Goal: Information Seeking & Learning: Learn about a topic

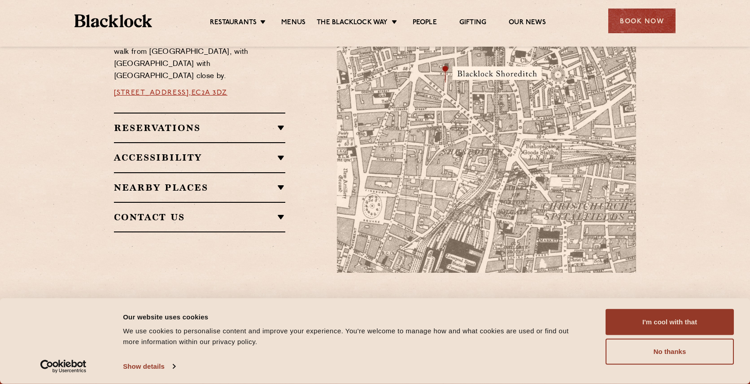
scroll to position [573, 0]
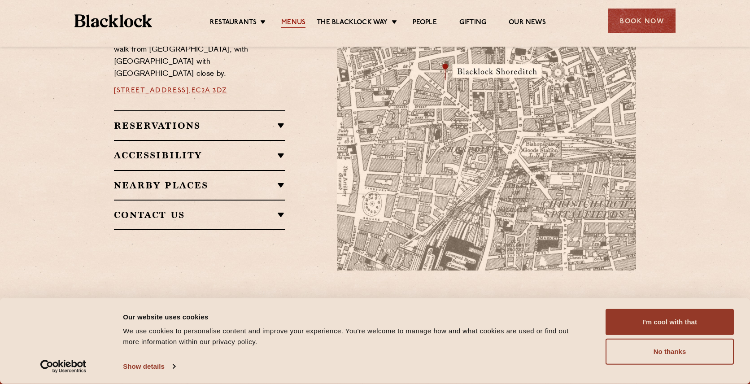
click at [294, 22] on link "Menus" at bounding box center [293, 23] width 24 height 10
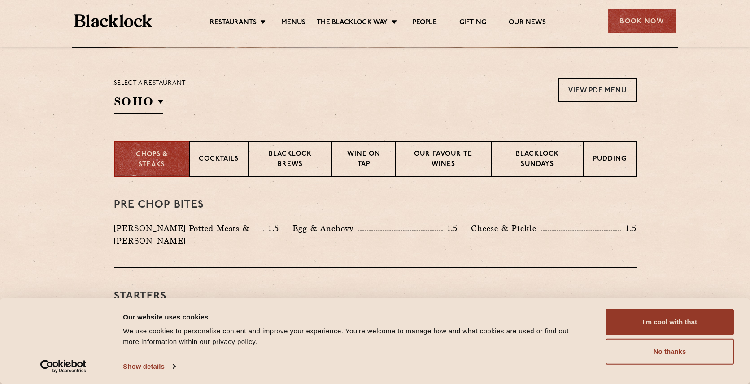
scroll to position [262, 0]
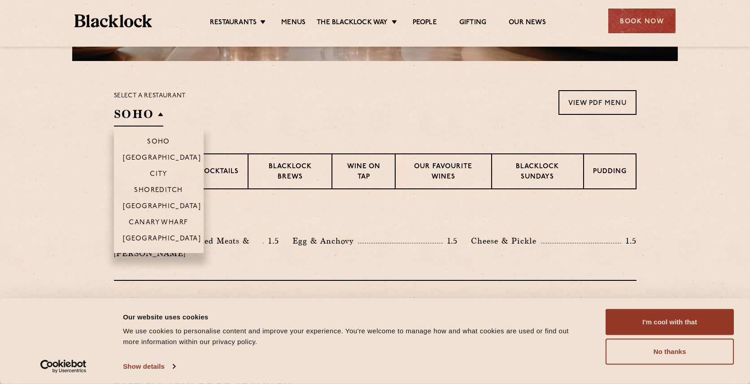
click at [158, 114] on h2 "SOHO" at bounding box center [138, 116] width 49 height 20
click at [170, 189] on p "Shoreditch" at bounding box center [158, 191] width 49 height 9
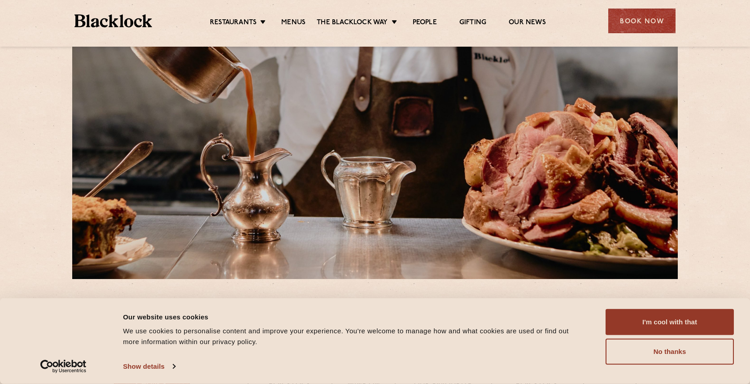
scroll to position [0, 0]
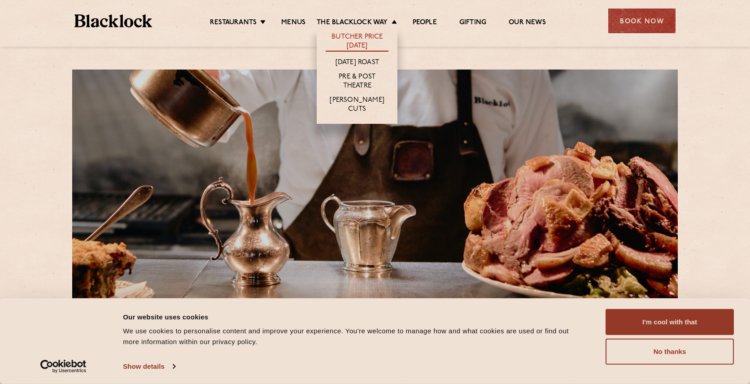
click at [367, 45] on link "Butcher Price [DATE]" at bounding box center [357, 42] width 63 height 19
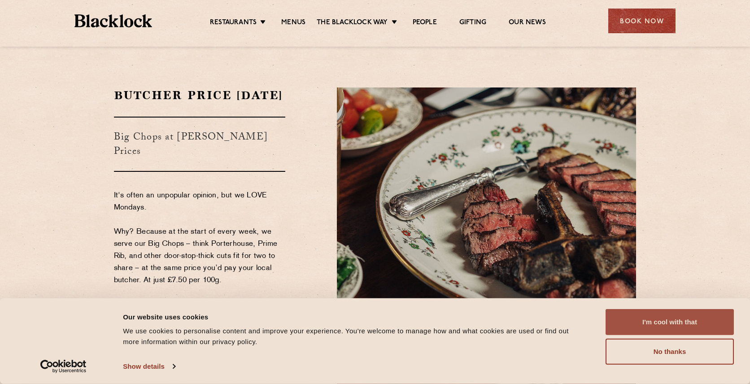
click at [655, 322] on button "I'm cool with that" at bounding box center [670, 322] width 128 height 26
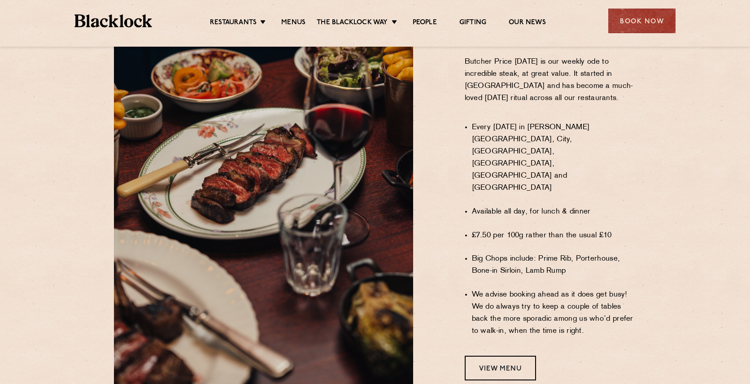
scroll to position [580, 0]
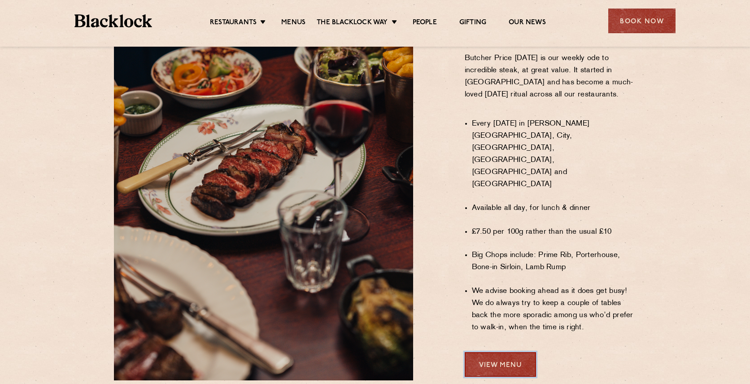
click at [513, 352] on link "View Menu" at bounding box center [500, 364] width 71 height 25
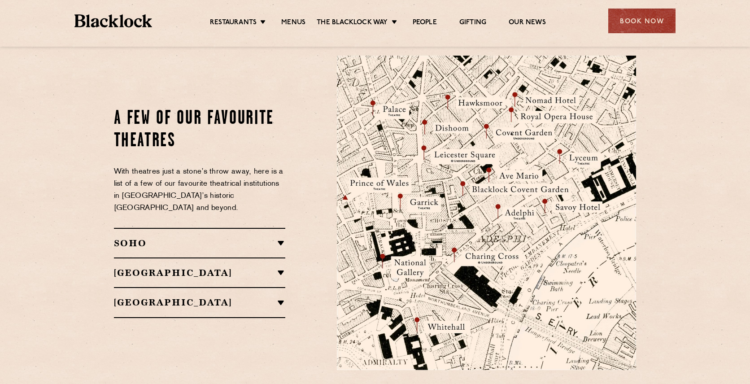
scroll to position [991, 0]
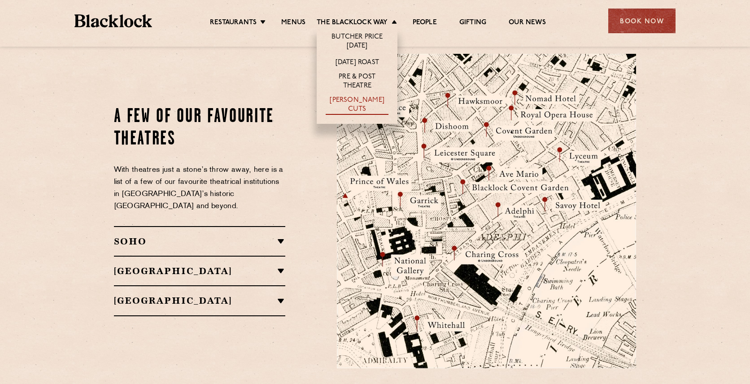
click at [352, 105] on link "[PERSON_NAME] Cuts" at bounding box center [357, 105] width 63 height 19
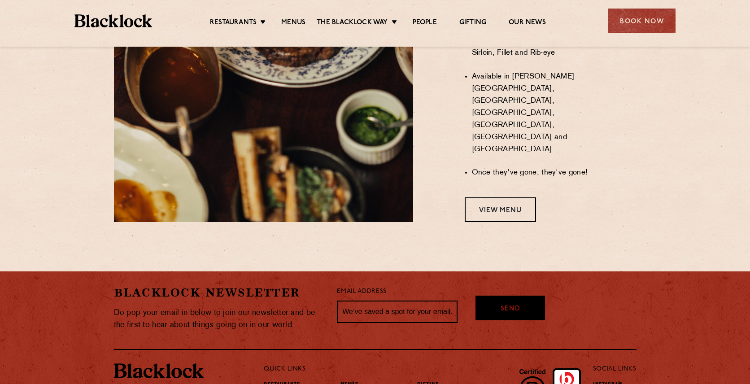
scroll to position [797, 0]
